Goal: Task Accomplishment & Management: Manage account settings

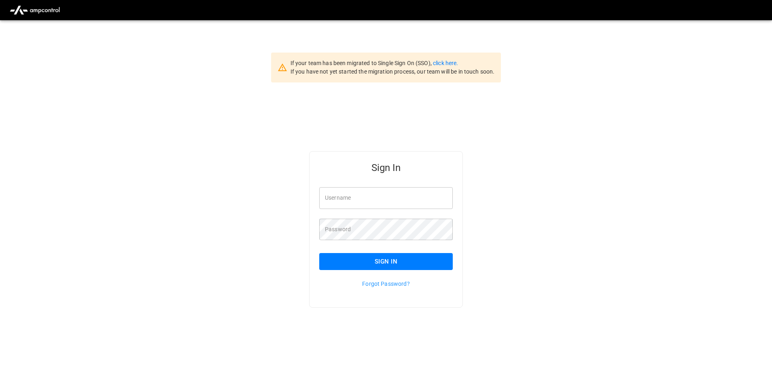
type input "**********"
click at [398, 262] on button "Sign In" at bounding box center [385, 261] width 133 height 17
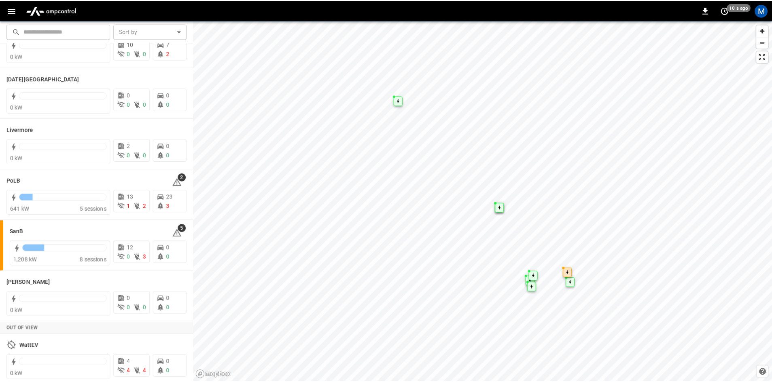
scroll to position [143, 0]
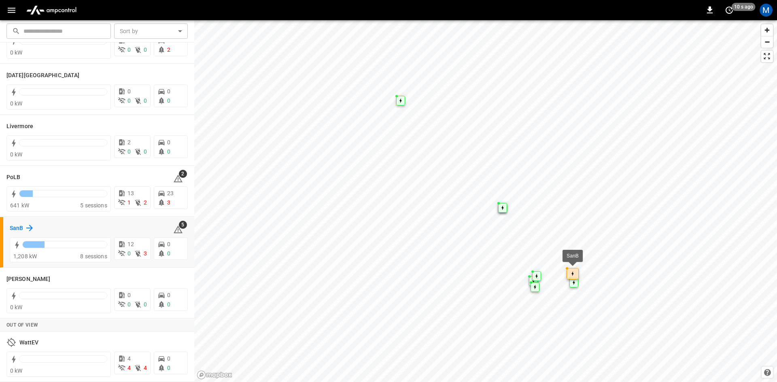
click at [24, 226] on div "SanB" at bounding box center [22, 228] width 25 height 10
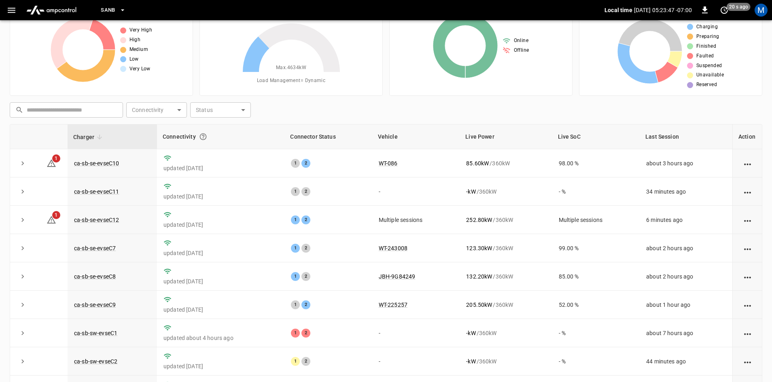
scroll to position [78, 0]
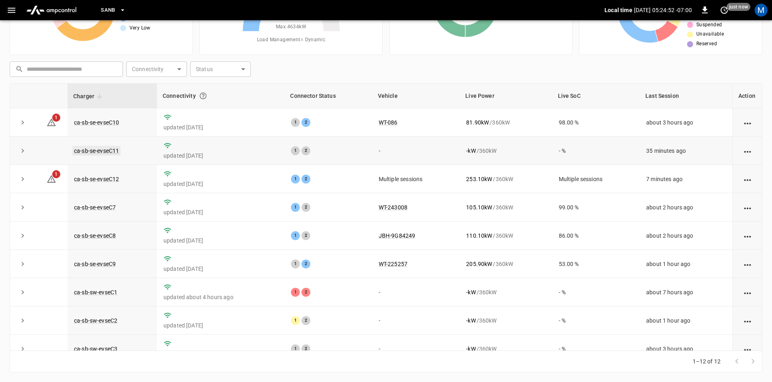
click at [87, 152] on link "ca-sb-se-evseC11" at bounding box center [96, 151] width 48 height 10
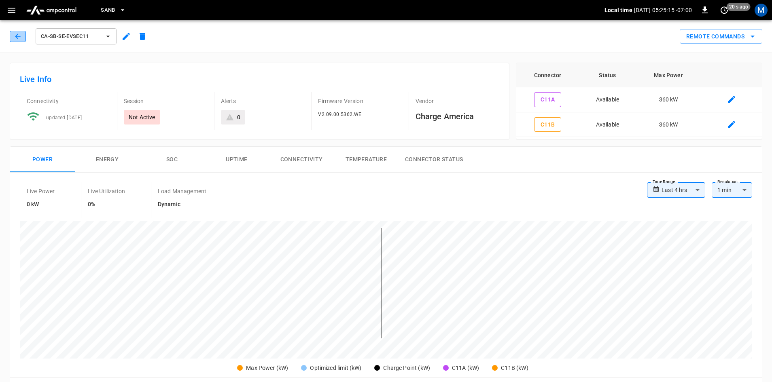
click at [11, 34] on button "button" at bounding box center [18, 36] width 16 height 11
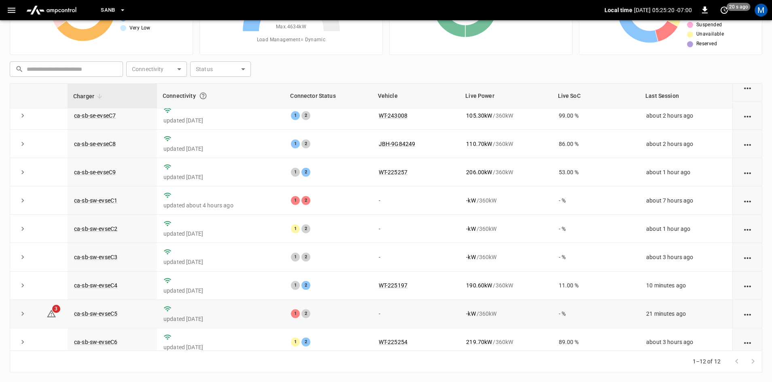
scroll to position [102, 0]
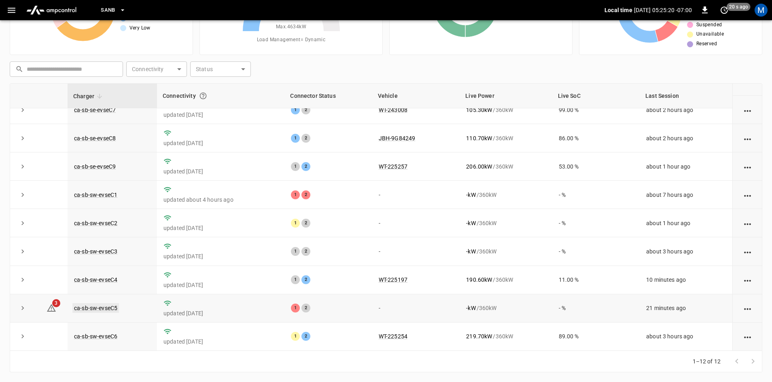
click at [109, 305] on link "ca-sb-sw-evseC5" at bounding box center [95, 308] width 47 height 10
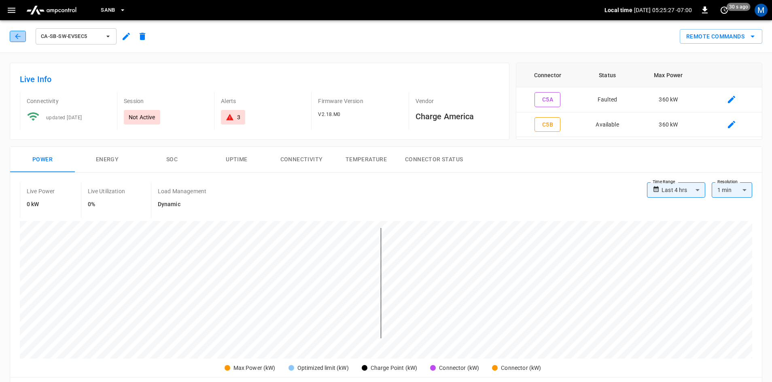
click at [20, 36] on icon "button" at bounding box center [18, 36] width 8 height 8
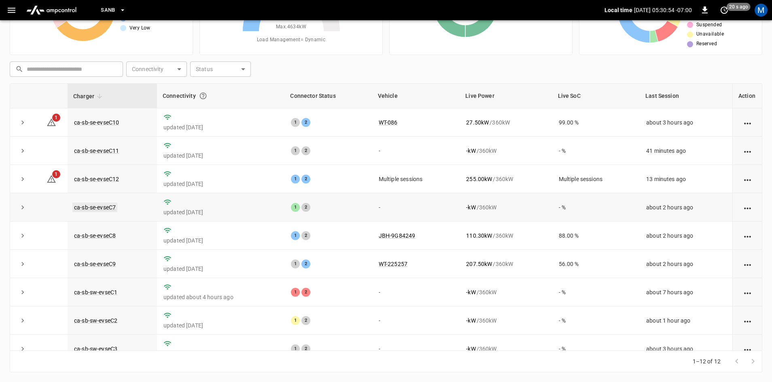
click at [94, 208] on link "ca-sb-se-evseC7" at bounding box center [94, 208] width 45 height 10
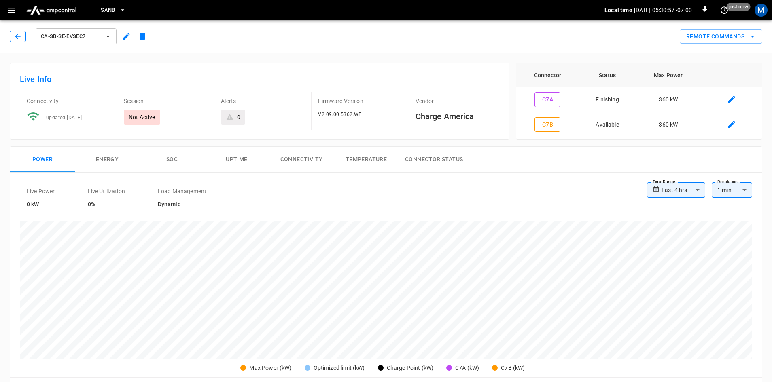
click at [21, 34] on icon "button" at bounding box center [18, 36] width 8 height 8
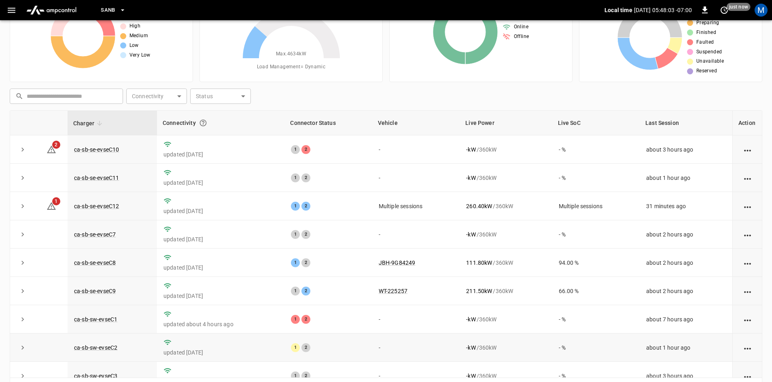
scroll to position [38, 0]
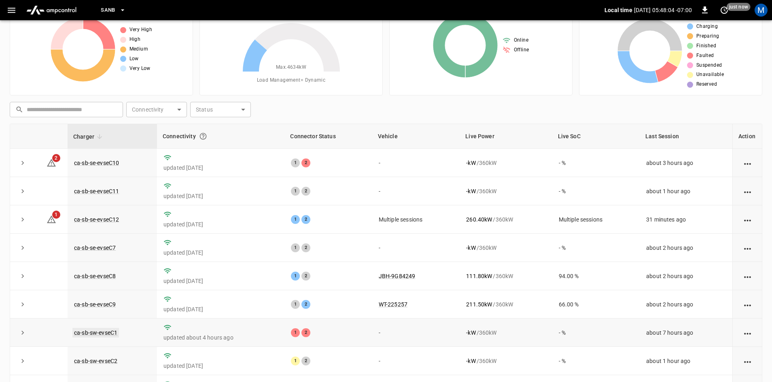
click at [104, 334] on link "ca-sb-sw-evseC1" at bounding box center [95, 333] width 47 height 10
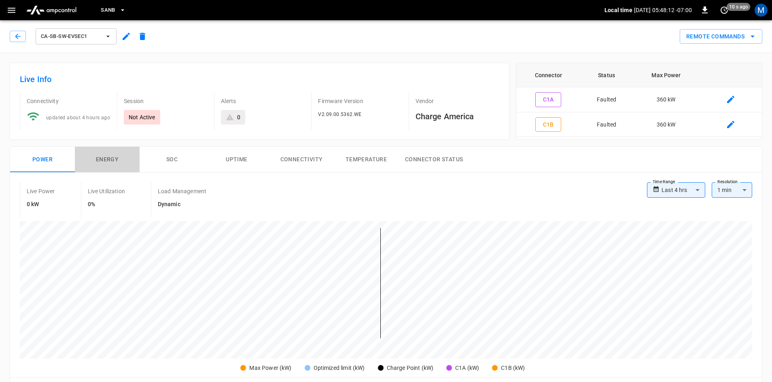
click at [106, 163] on button "Energy" at bounding box center [107, 160] width 65 height 26
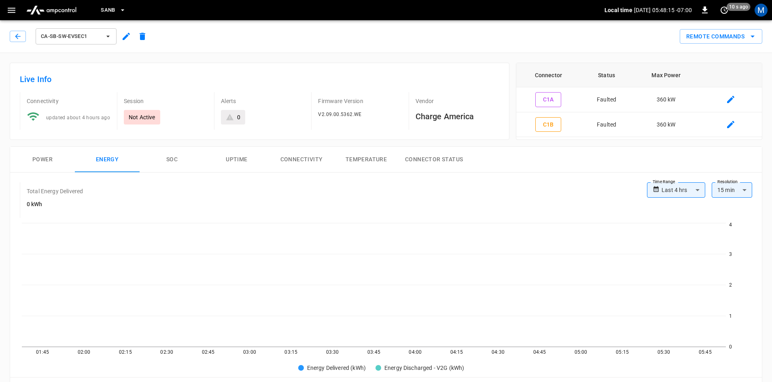
click at [381, 157] on button "Temperature" at bounding box center [366, 160] width 65 height 26
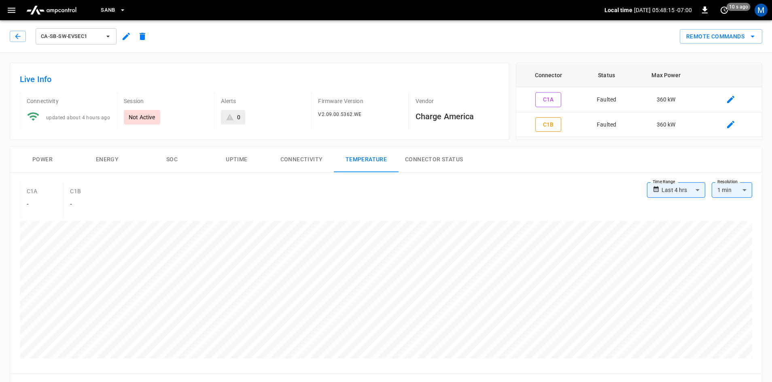
click at [428, 166] on button "Connector Status" at bounding box center [433, 160] width 71 height 26
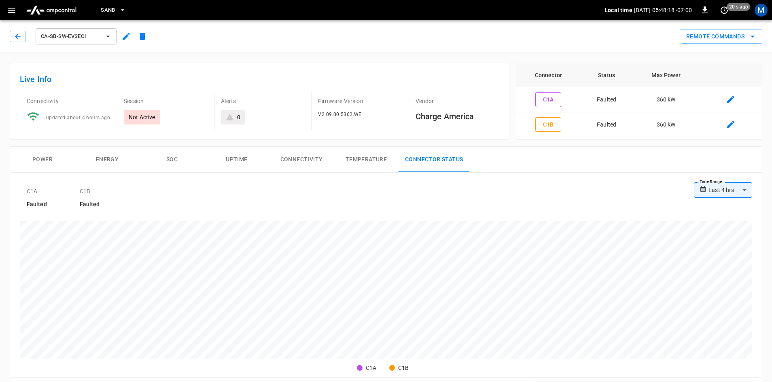
click at [360, 163] on button "Temperature" at bounding box center [366, 160] width 65 height 26
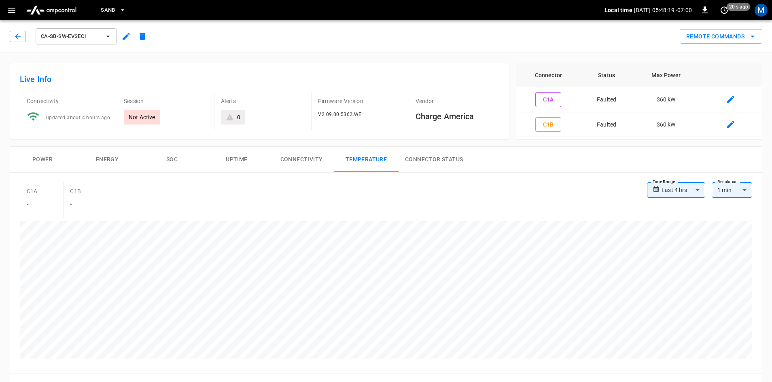
click at [319, 159] on button "Connectivity" at bounding box center [301, 160] width 65 height 26
click at [42, 164] on button "Power" at bounding box center [42, 160] width 65 height 26
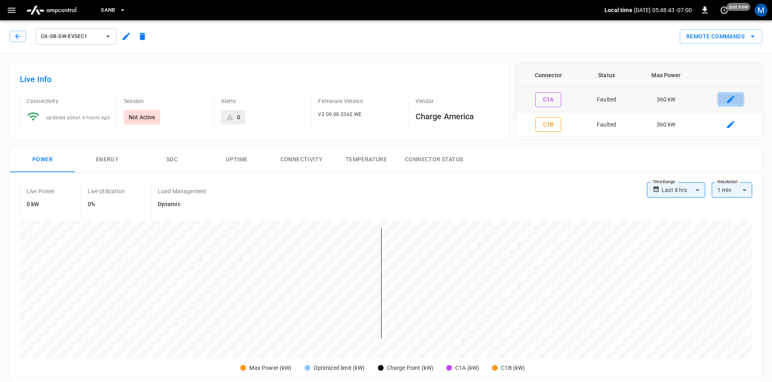
click at [730, 98] on icon "connector table" at bounding box center [731, 100] width 10 height 10
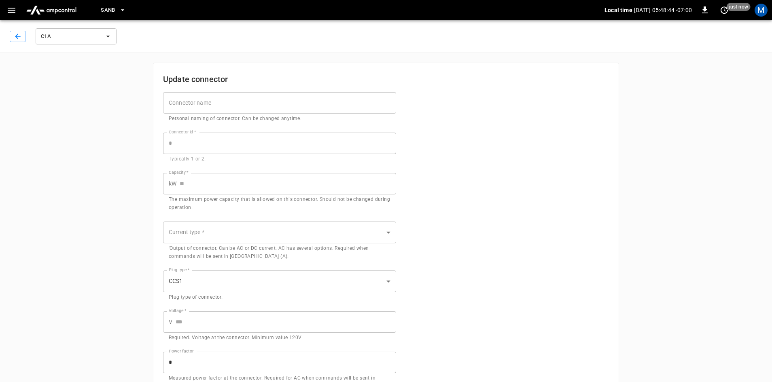
type input "***"
type input "**"
type input "***"
type input "*"
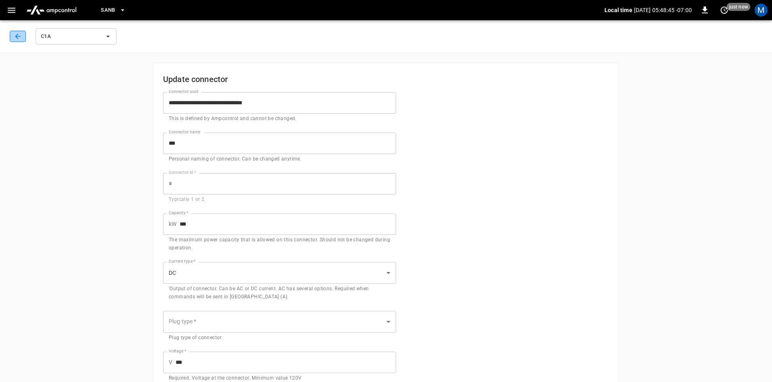
click at [17, 38] on icon "button" at bounding box center [18, 36] width 8 height 8
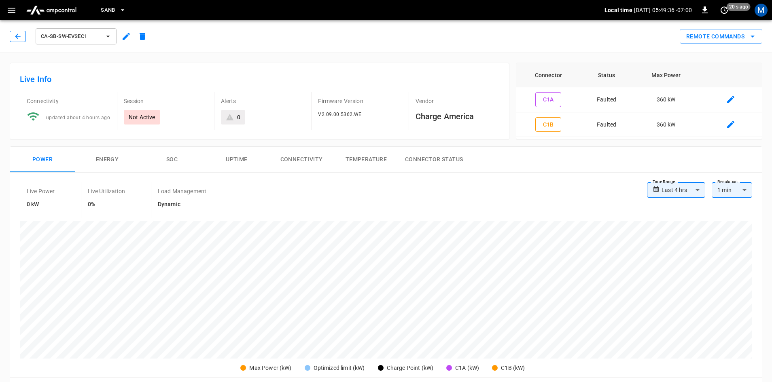
click at [16, 36] on icon "button" at bounding box center [18, 36] width 8 height 8
